Goal: Task Accomplishment & Management: Manage account settings

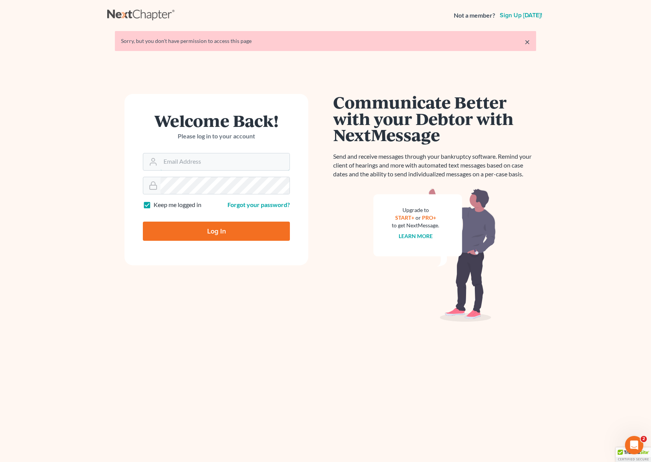
type input "[EMAIL_ADDRESS][DOMAIN_NAME]"
click at [226, 225] on input "Log In" at bounding box center [216, 230] width 147 height 19
type input "Thinking..."
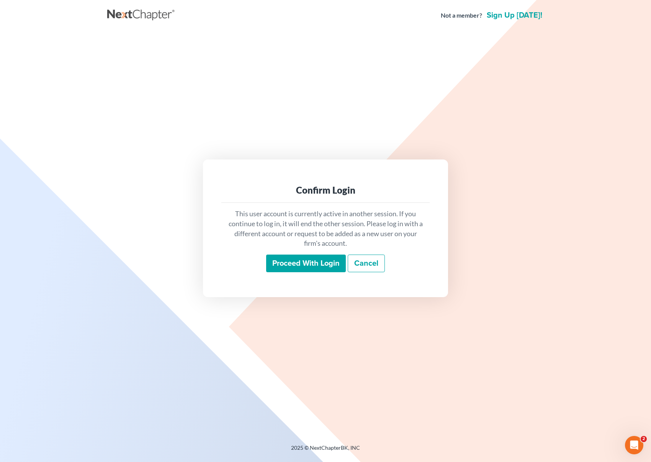
click at [303, 259] on input "Proceed with login" at bounding box center [306, 263] width 80 height 18
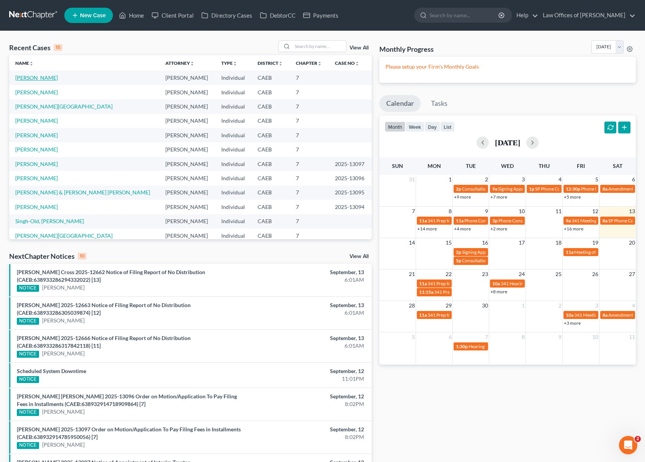
click at [31, 79] on link "[PERSON_NAME]" at bounding box center [36, 77] width 43 height 7
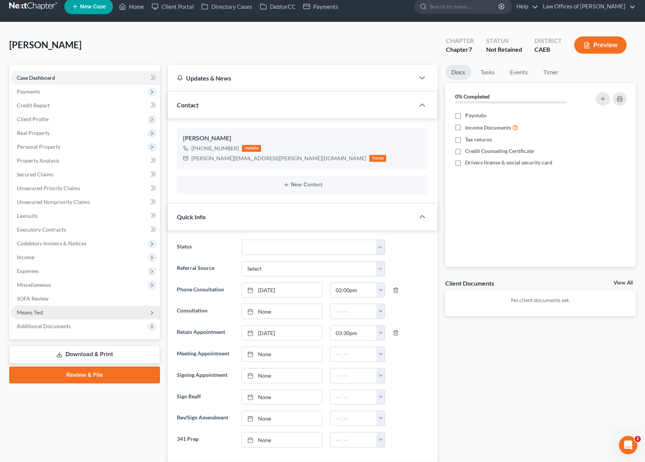
scroll to position [9, 0]
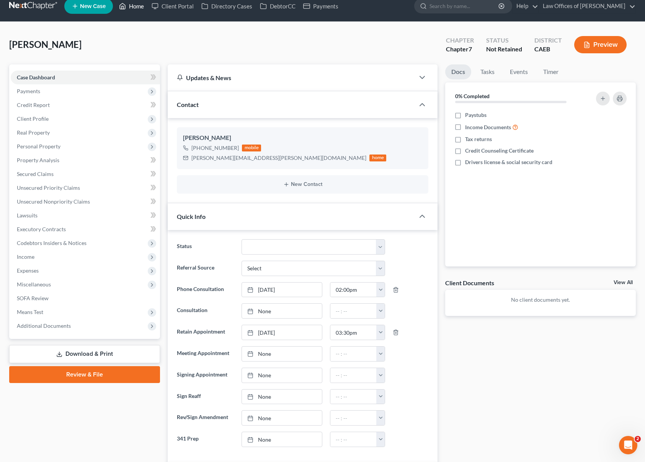
click at [135, 8] on link "Home" at bounding box center [131, 6] width 33 height 14
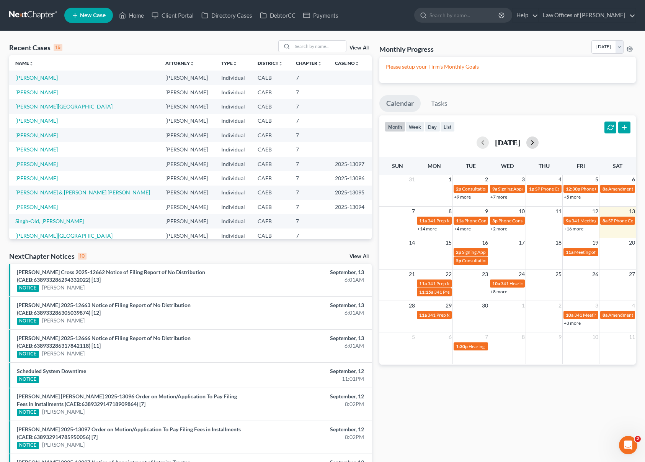
click at [539, 145] on button "button" at bounding box center [533, 142] width 12 height 12
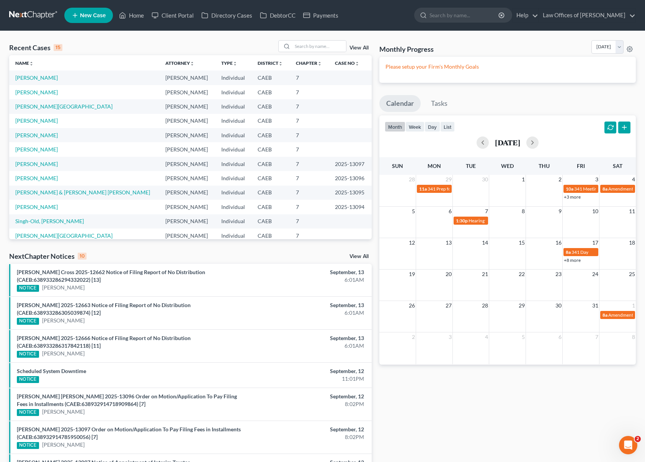
click at [573, 260] on link "+8 more" at bounding box center [572, 260] width 17 height 6
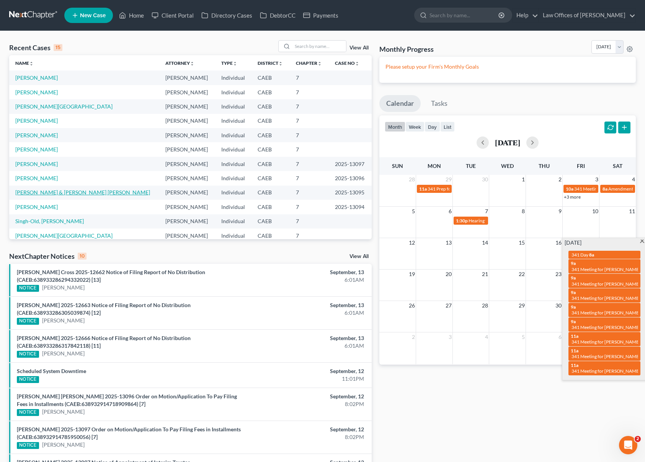
click at [130, 193] on link "Duran-Garcia, Federico & Arredondo De Duran, Julia" at bounding box center [82, 192] width 135 height 7
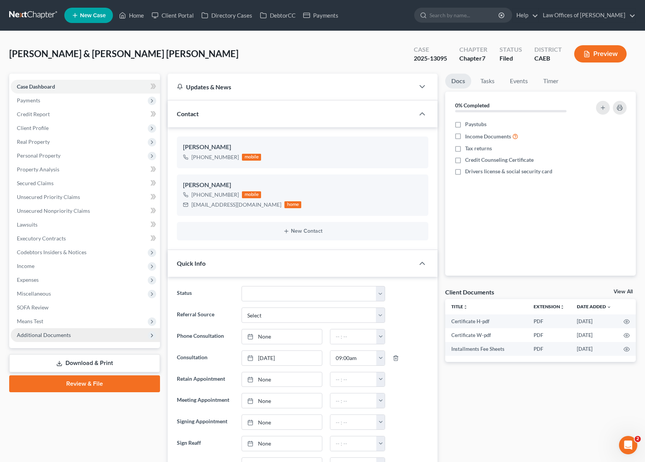
scroll to position [179, 0]
click at [57, 334] on span "Additional Documents" at bounding box center [44, 334] width 54 height 7
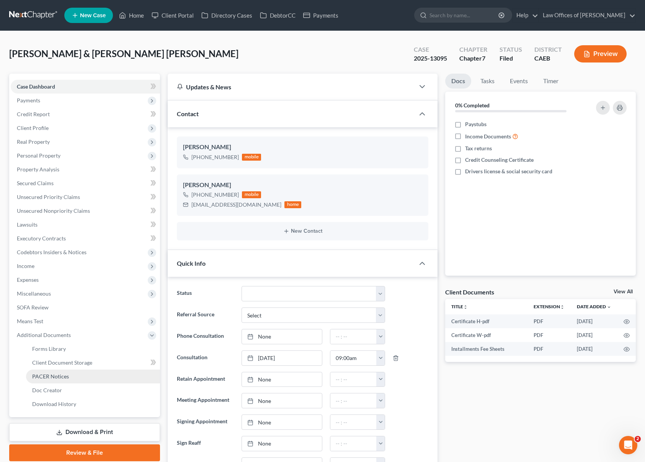
click at [59, 378] on span "PACER Notices" at bounding box center [50, 376] width 37 height 7
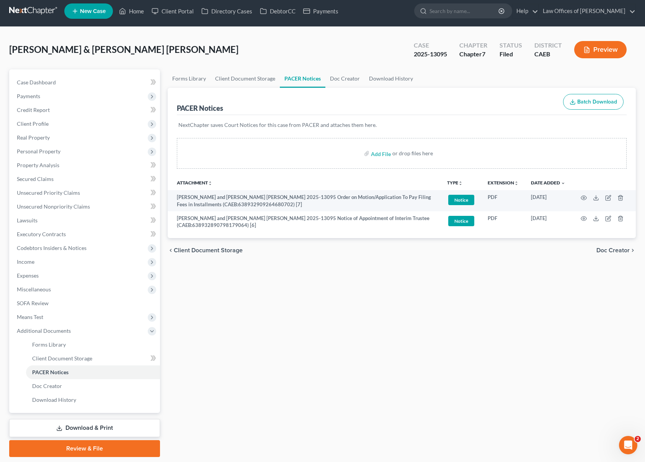
scroll to position [5, 0]
click at [23, 316] on span "Means Test" at bounding box center [30, 316] width 26 height 7
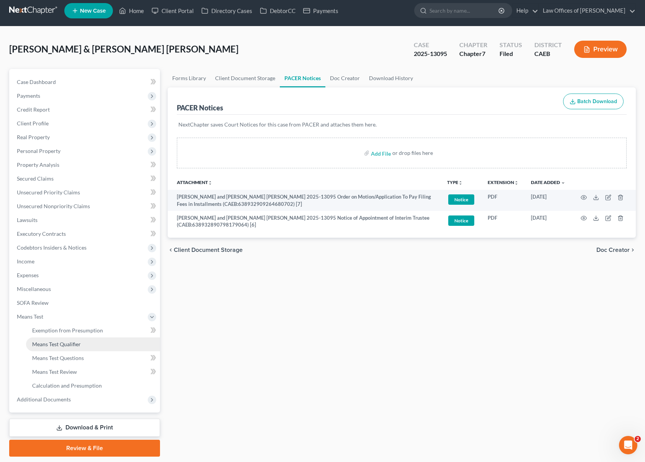
click at [70, 347] on link "Means Test Qualifier" at bounding box center [93, 344] width 134 height 14
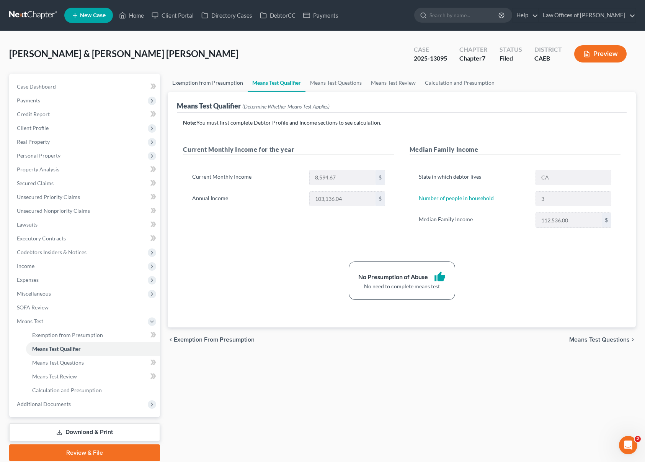
click at [216, 85] on link "Exemption from Presumption" at bounding box center [208, 83] width 80 height 18
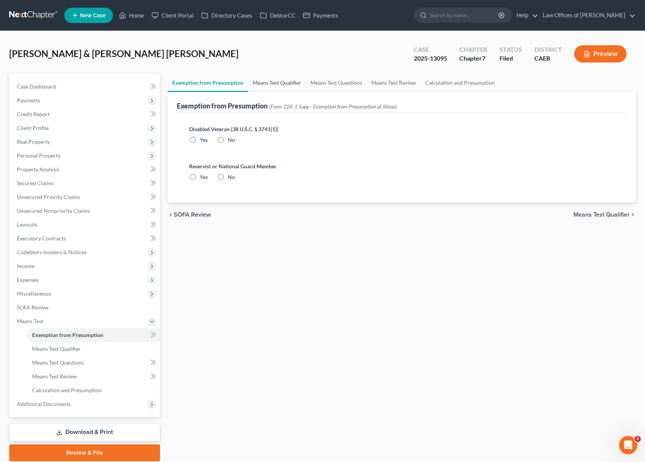
click at [262, 85] on link "Means Test Qualifier" at bounding box center [277, 83] width 58 height 18
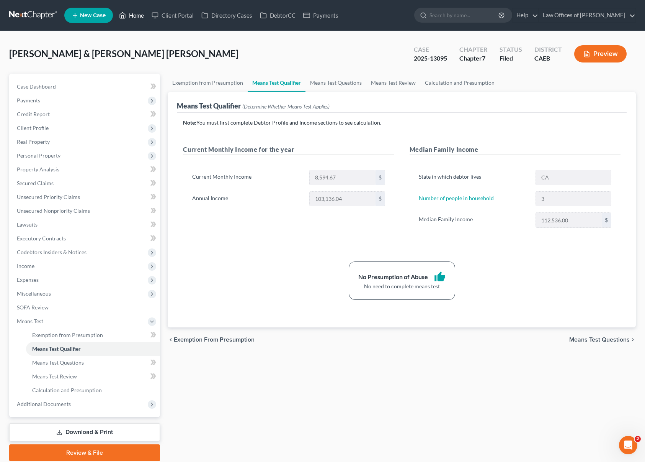
click at [140, 16] on link "Home" at bounding box center [131, 15] width 33 height 14
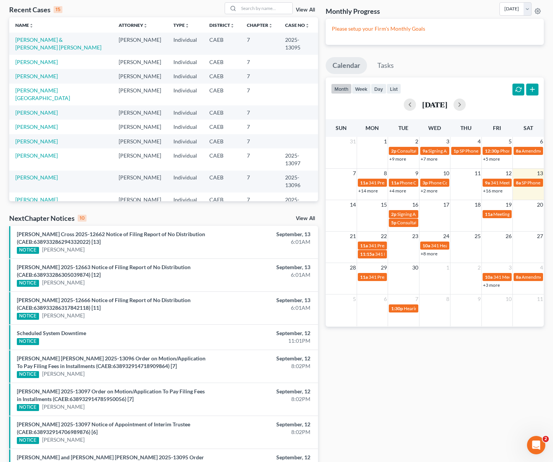
scroll to position [51, 0]
